Goal: Task Accomplishment & Management: Manage account settings

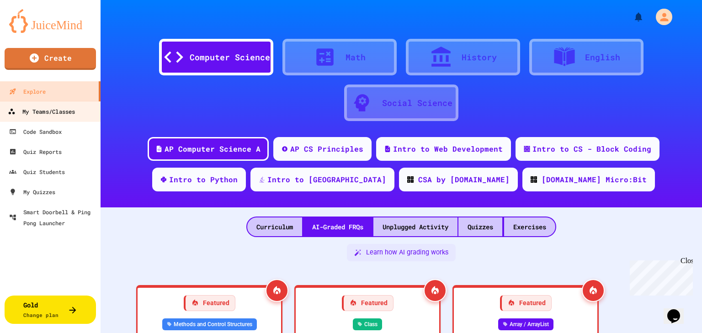
click at [26, 112] on div "My Teams/Classes" at bounding box center [41, 111] width 67 height 11
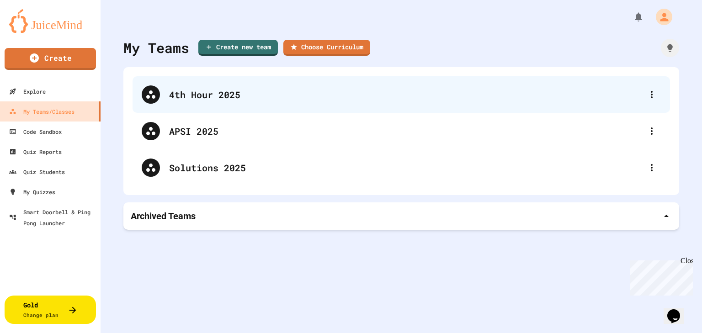
click at [170, 101] on div "4th Hour 2025" at bounding box center [402, 94] width 538 height 37
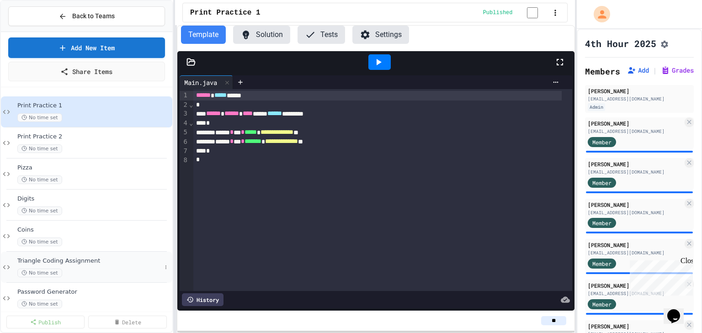
scroll to position [134, 0]
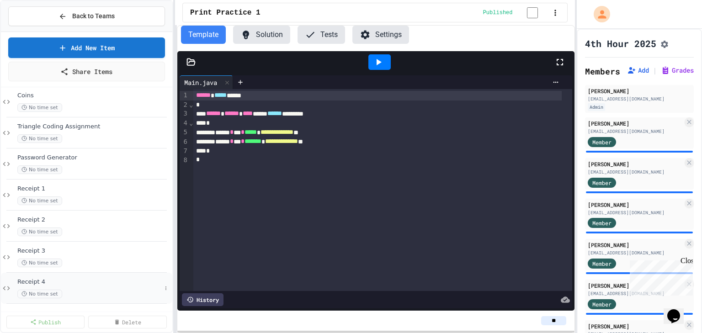
click at [77, 282] on span "Receipt 4" at bounding box center [89, 282] width 144 height 8
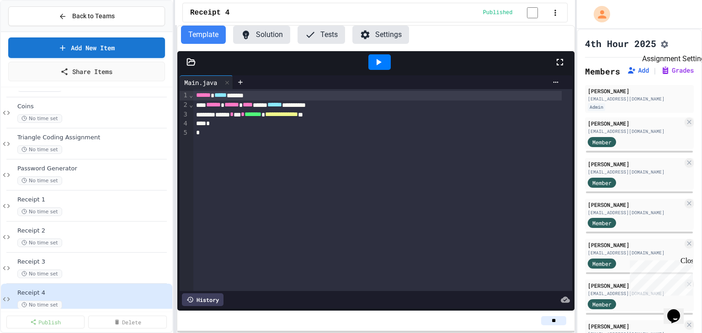
click at [669, 44] on icon "Assignment Settings" at bounding box center [665, 44] width 7 height 7
